Goal: Check status: Check status

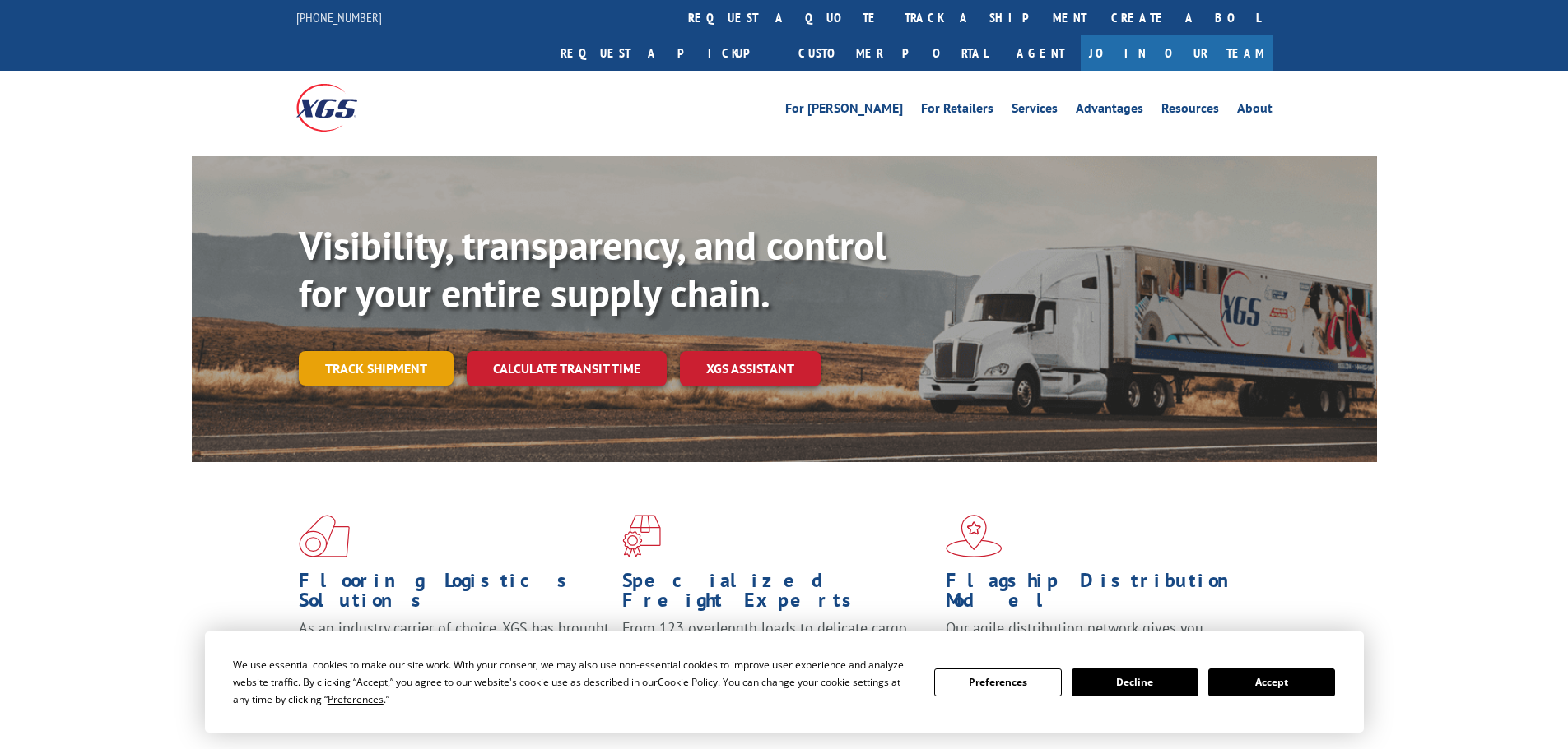
click at [410, 351] on link "Track shipment" at bounding box center [376, 368] width 154 height 34
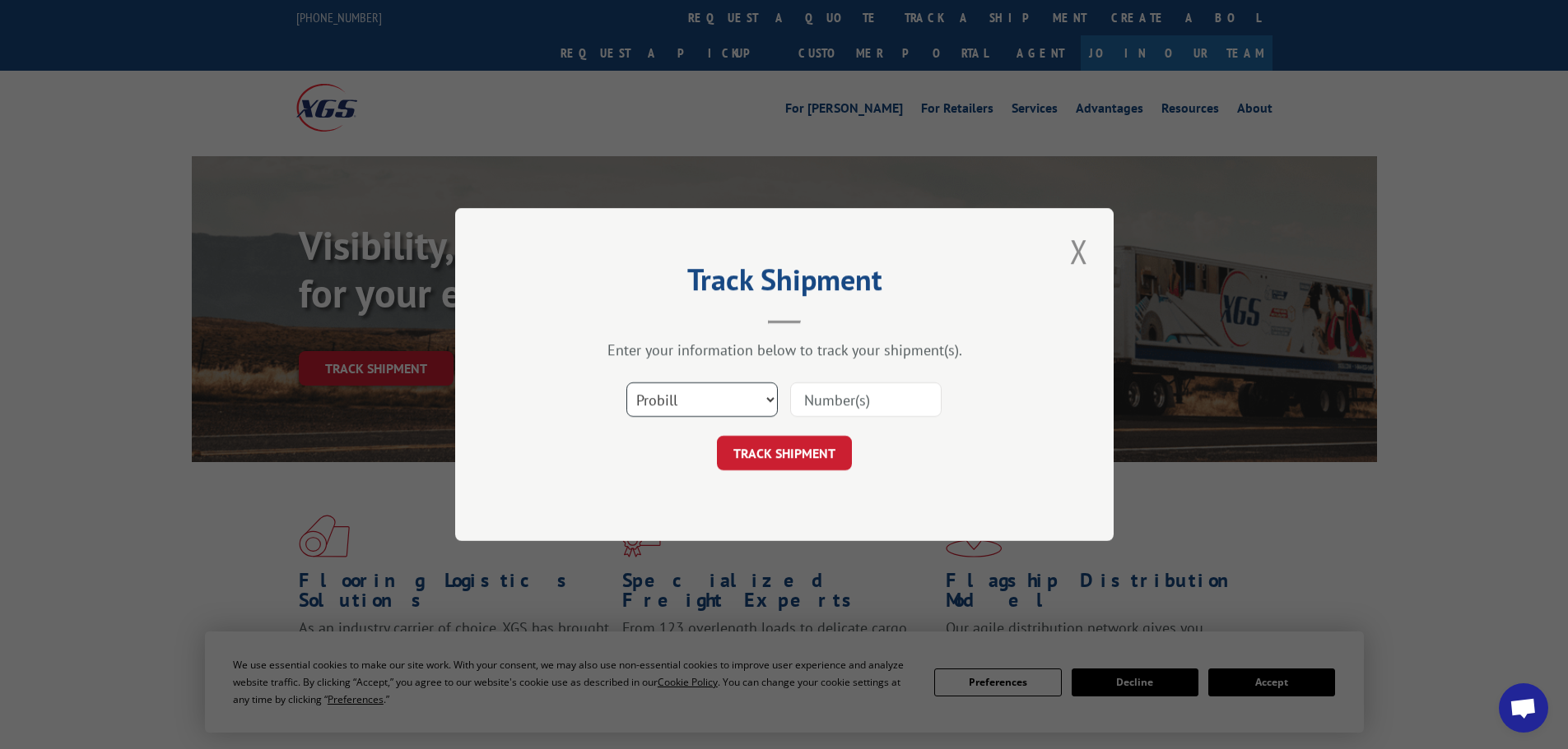
click at [718, 402] on select "Select category... Probill BOL PO" at bounding box center [702, 400] width 152 height 34
select select "bol"
click at [626, 383] on select "Select category... Probill BOL PO" at bounding box center [702, 400] width 152 height 34
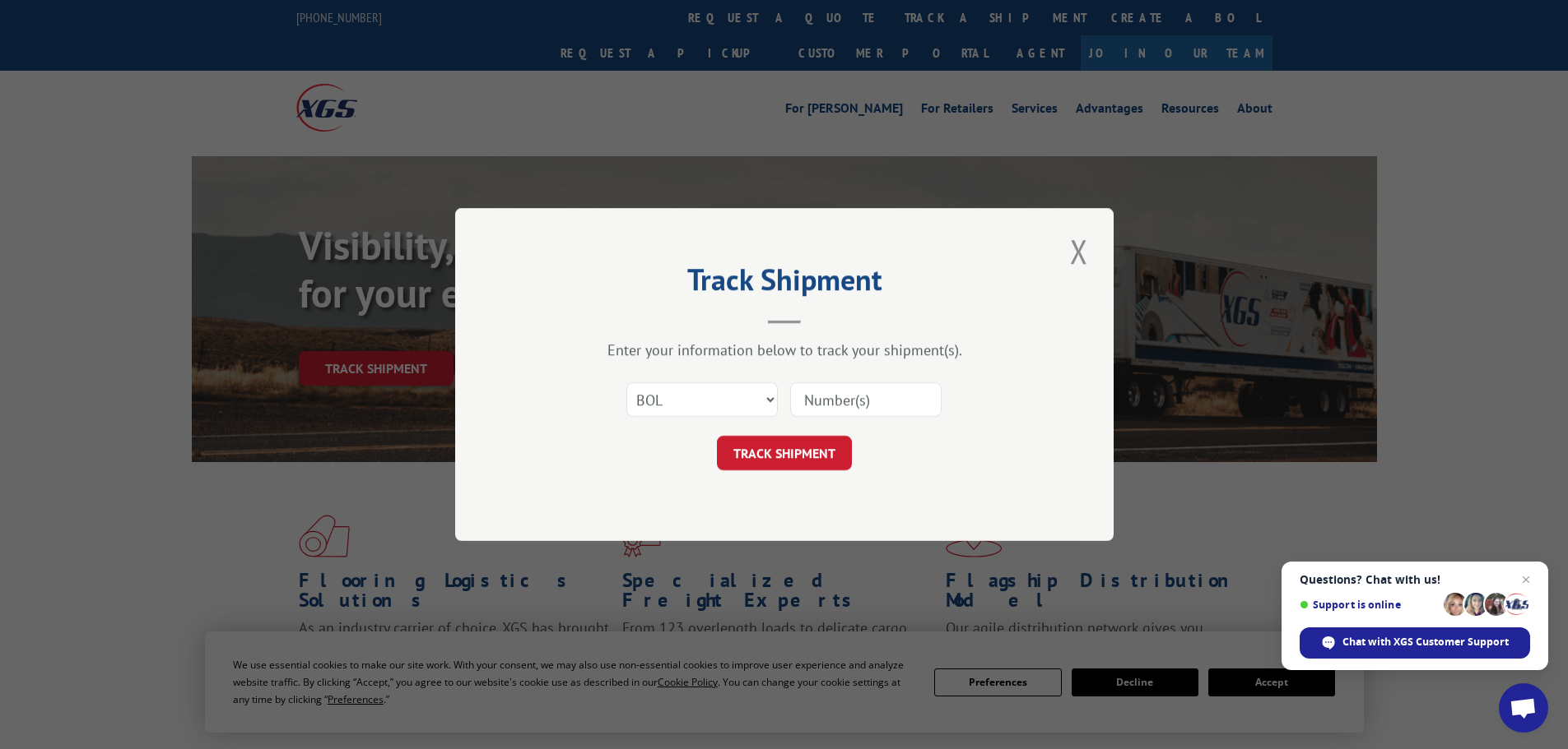
click at [814, 401] on input at bounding box center [866, 400] width 152 height 34
paste input "5946757"
type input "5946757"
click at [804, 454] on button "TRACK SHIPMENT" at bounding box center [784, 453] width 135 height 34
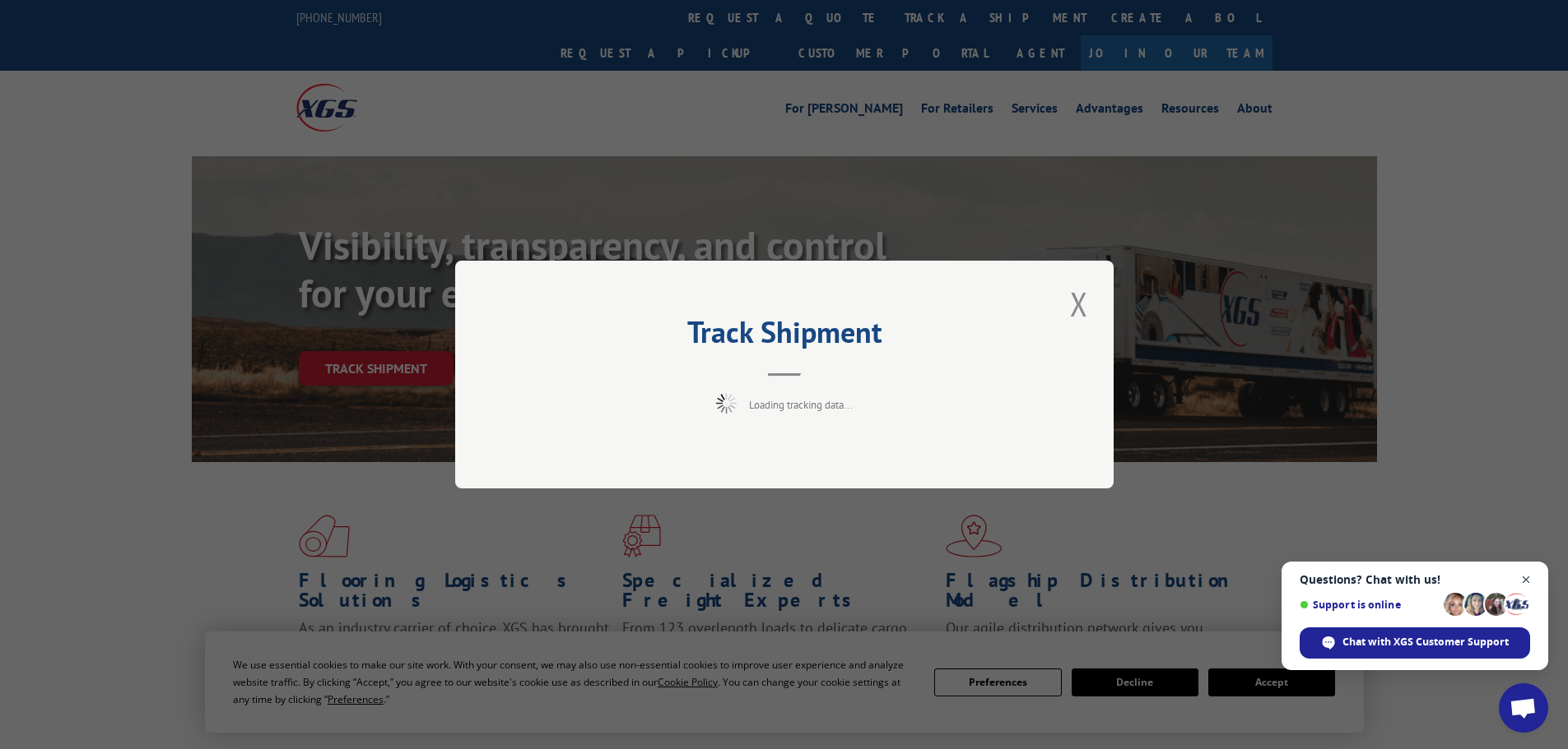
click at [1525, 578] on span "Open chat" at bounding box center [1526, 580] width 21 height 21
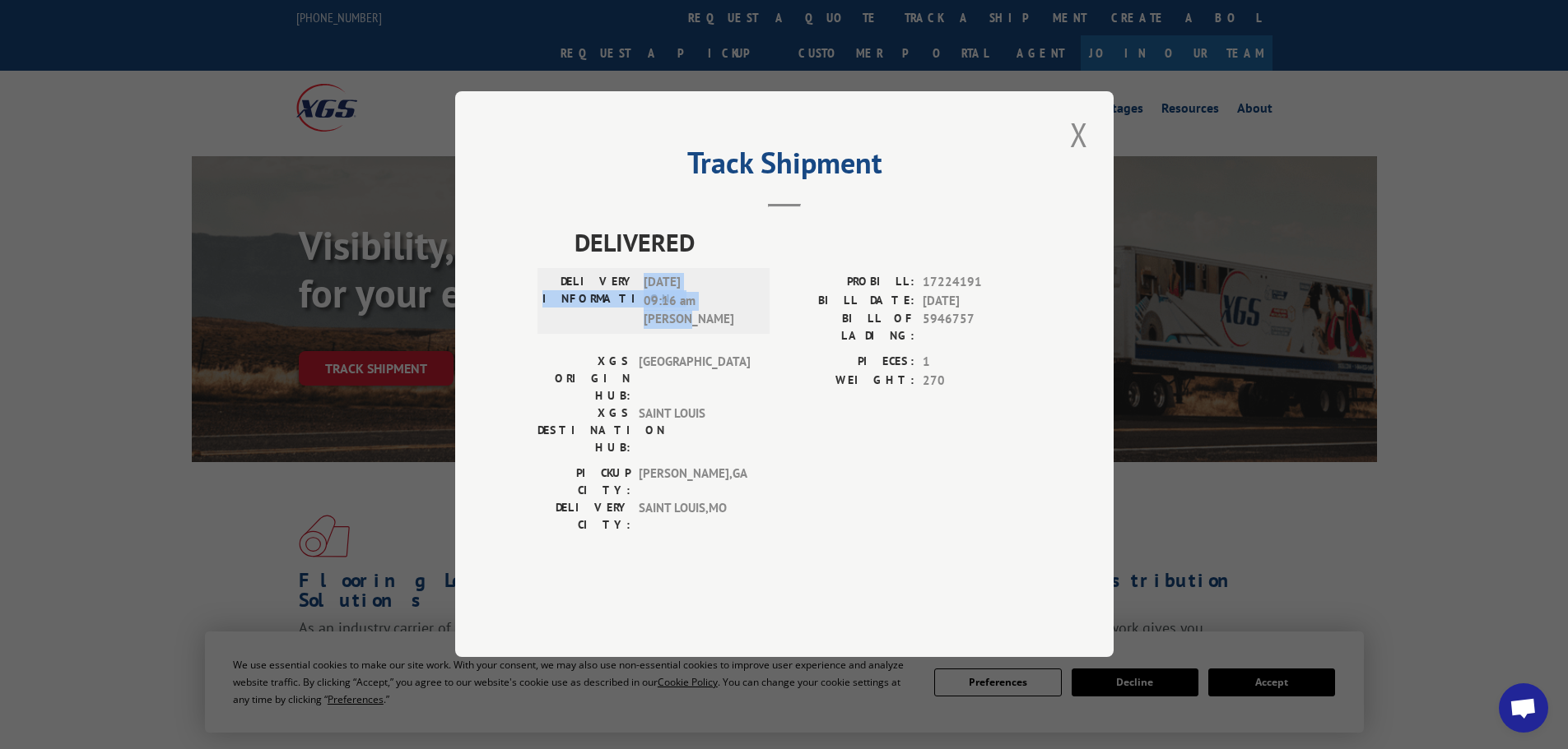
drag, startPoint x: 693, startPoint y: 368, endPoint x: 638, endPoint y: 329, distance: 67.4
click at [638, 329] on div "DELIVERY INFORMATION: [DATE] 09:16 am [PERSON_NAME]" at bounding box center [654, 302] width 222 height 56
click at [705, 330] on span "[DATE] 09:16 am Antonio" at bounding box center [699, 302] width 111 height 56
click at [701, 330] on span "[DATE] 09:16 am Antonio" at bounding box center [699, 302] width 111 height 56
drag, startPoint x: 674, startPoint y: 361, endPoint x: 647, endPoint y: 334, distance: 38.2
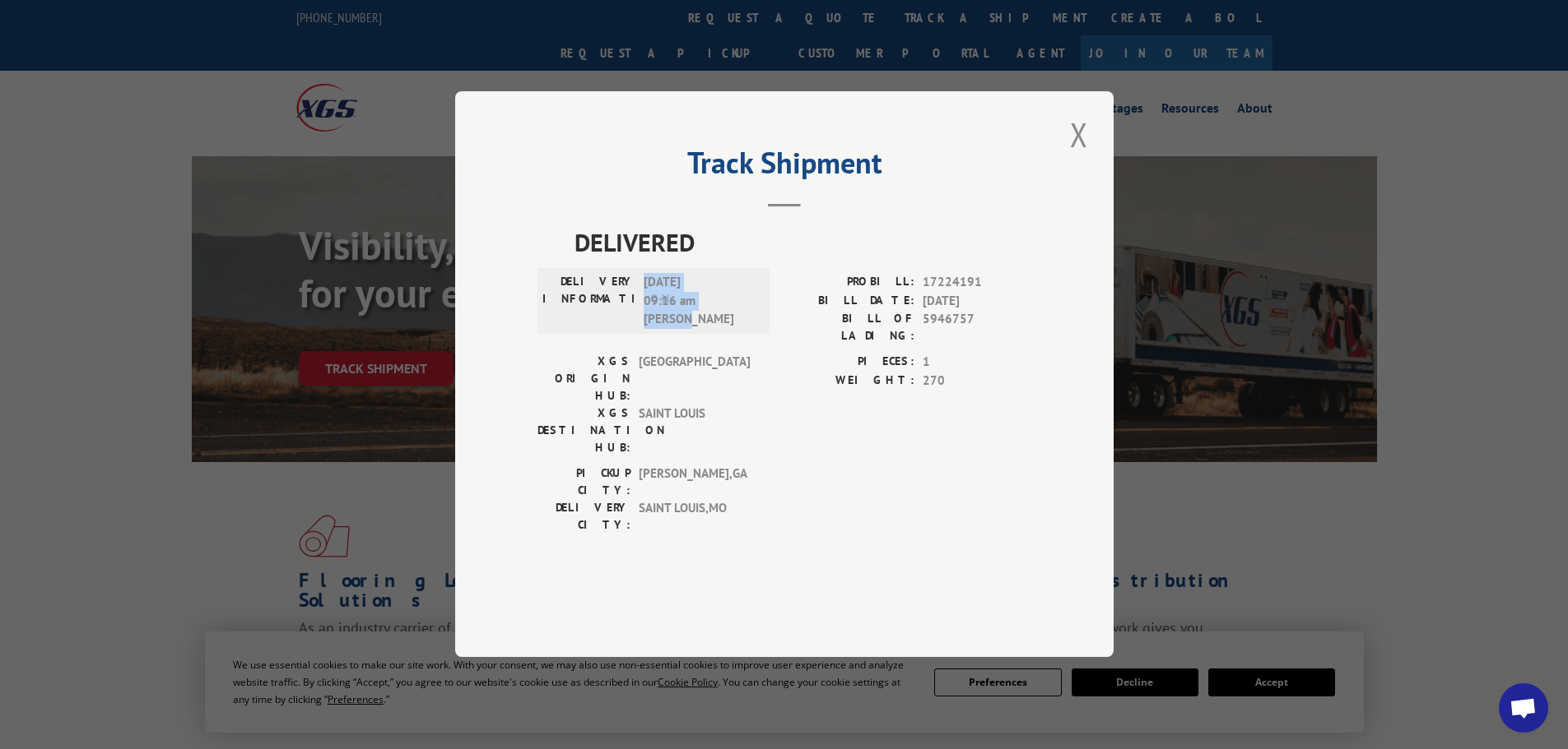
click at [647, 330] on span "[DATE] 09:16 am Antonio" at bounding box center [699, 302] width 111 height 56
copy span "[DATE] 09:16 am Antonio"
click at [1074, 157] on button "Close modal" at bounding box center [1079, 134] width 28 height 45
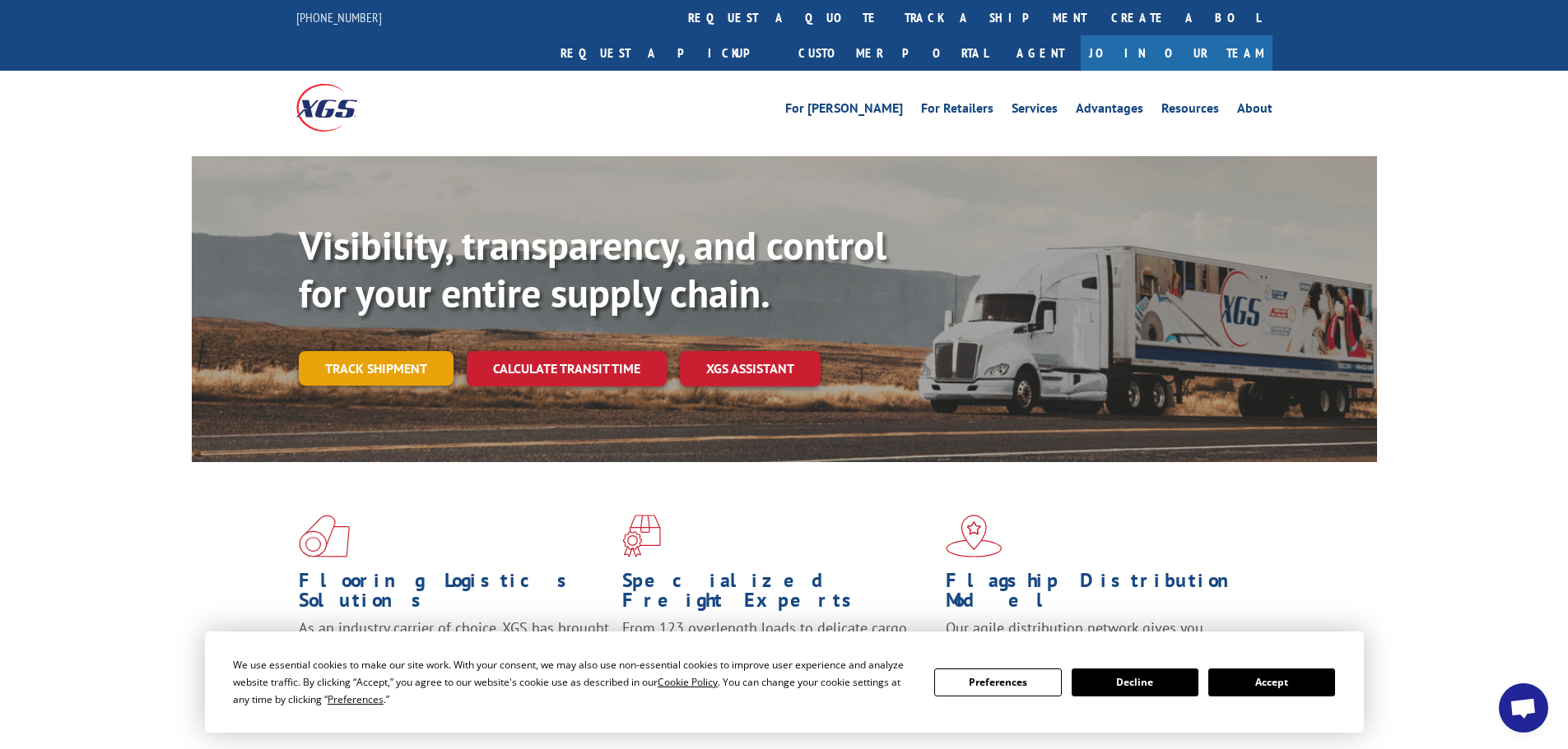
click at [342, 351] on link "Track shipment" at bounding box center [376, 368] width 154 height 34
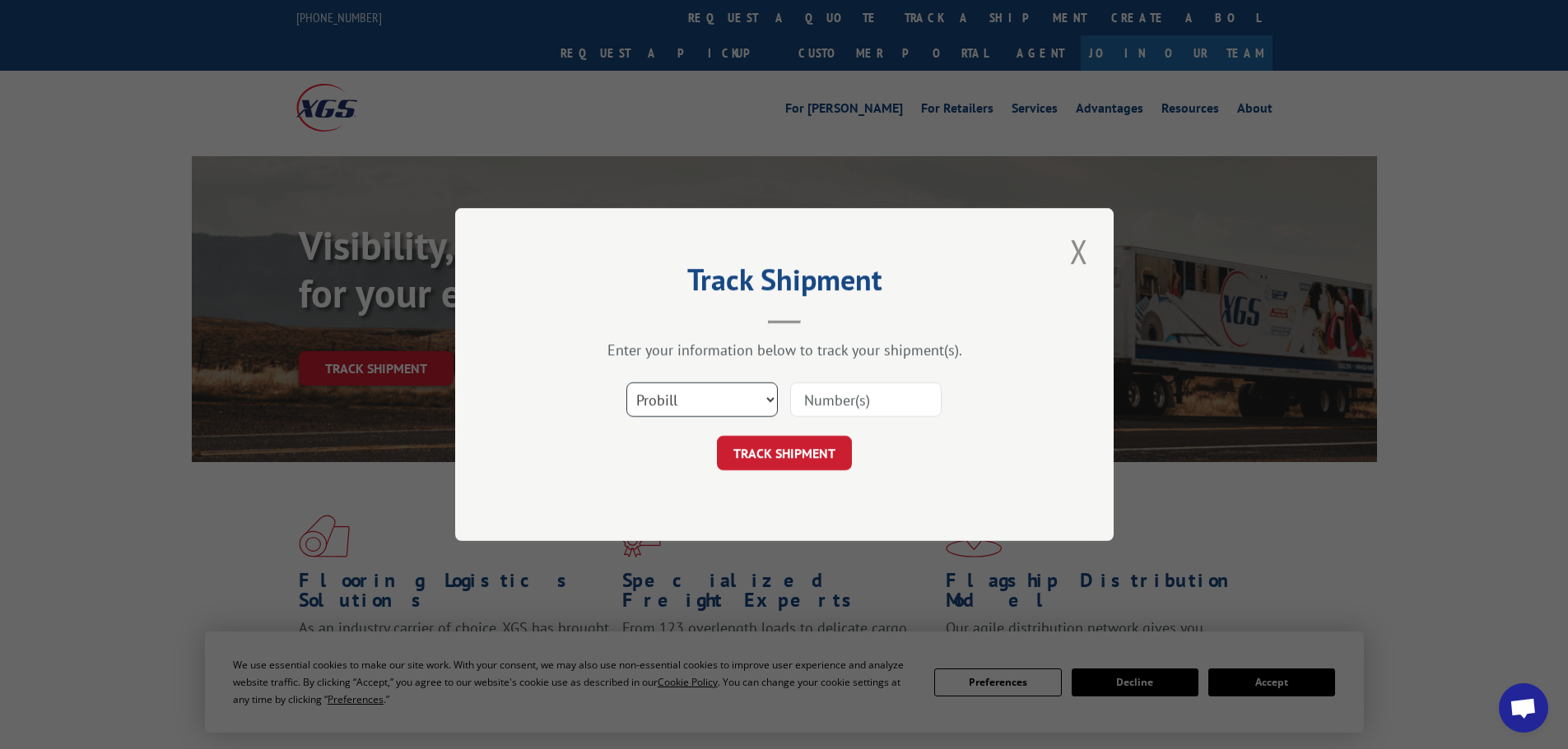
click at [734, 395] on select "Select category... Probill BOL PO" at bounding box center [702, 400] width 152 height 34
select select "bol"
click at [626, 383] on select "Select category... Probill BOL PO" at bounding box center [702, 400] width 152 height 34
click at [821, 399] on input at bounding box center [866, 400] width 152 height 34
paste input "5958321"
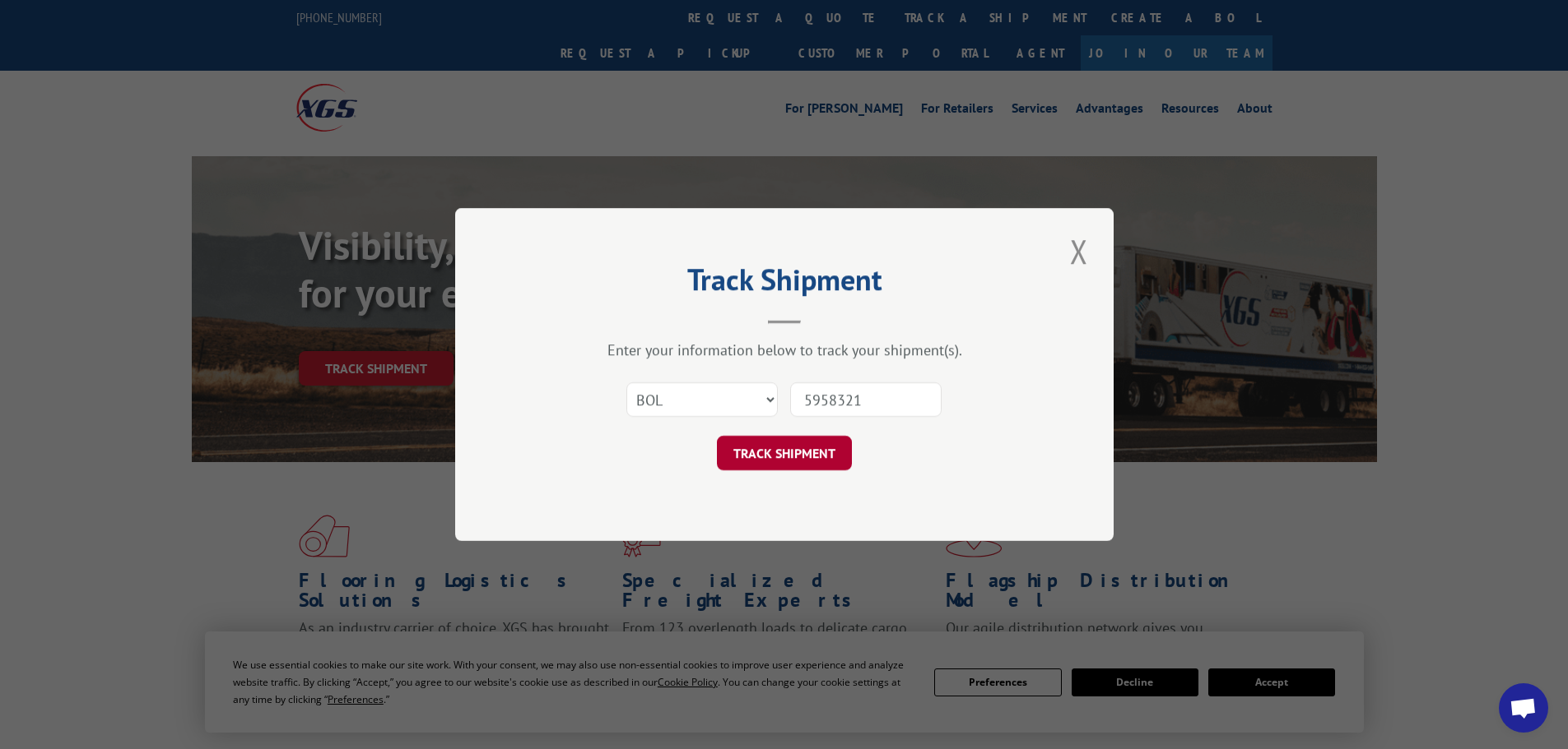
type input "5958321"
click at [816, 452] on button "TRACK SHIPMENT" at bounding box center [784, 453] width 135 height 34
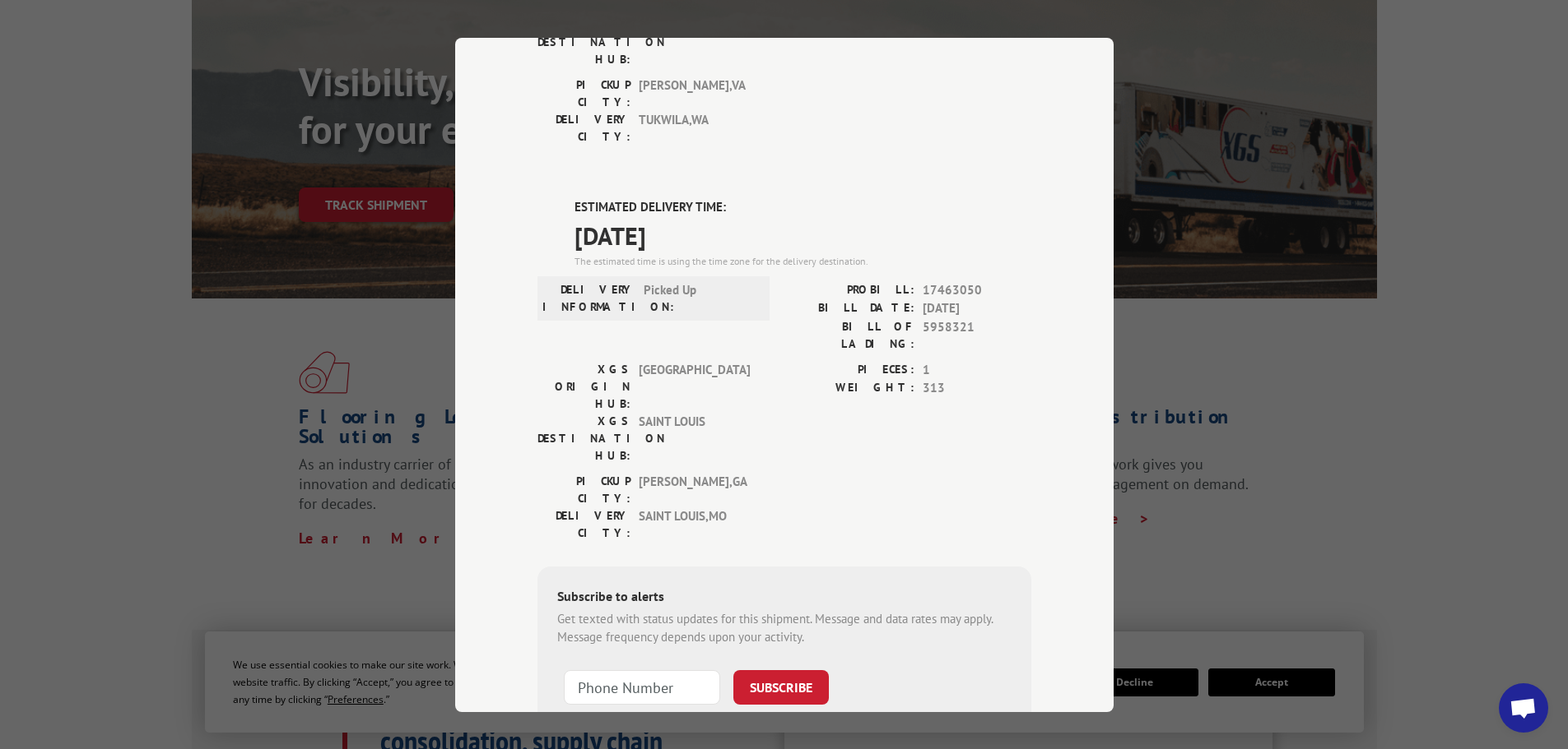
scroll to position [164, 0]
